Goal: Task Accomplishment & Management: Complete application form

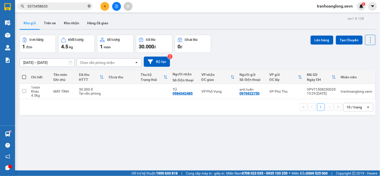
click at [88, 5] on icon "close-circle" at bounding box center [89, 6] width 3 height 3
click at [64, 6] on input "text" at bounding box center [57, 7] width 59 height 6
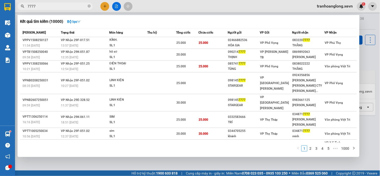
type input "7777"
click at [155, 46] on td at bounding box center [161, 43] width 29 height 12
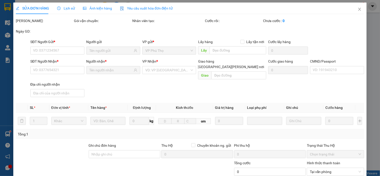
type input "02466882536"
type input "HÒA GIA"
type input "0832207777"
type input "THẮNG"
type input "A [PERSON_NAME]"
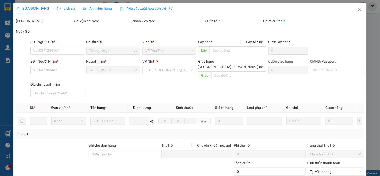
type input "25.000"
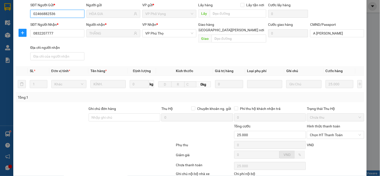
scroll to position [63, 0]
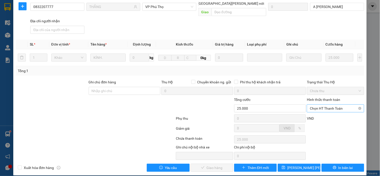
click at [333, 105] on span "Chọn HT Thanh Toán" at bounding box center [335, 109] width 51 height 8
click at [330, 115] on div "Tại văn phòng" at bounding box center [332, 113] width 51 height 6
type input "0"
click at [211, 164] on button "Giao hàng" at bounding box center [212, 168] width 43 height 8
